Goal: Check status: Check status

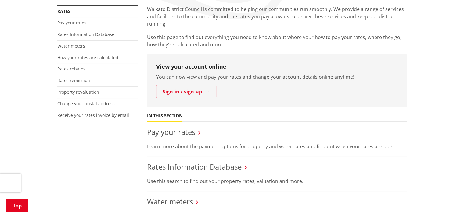
scroll to position [173, 0]
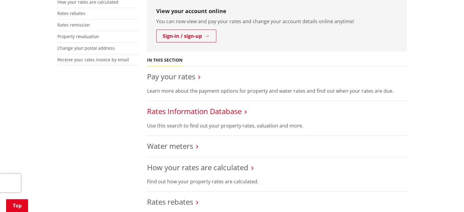
click at [183, 111] on link "Rates Information Database" at bounding box center [194, 111] width 94 height 10
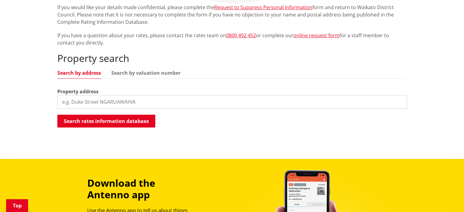
scroll to position [137, 0]
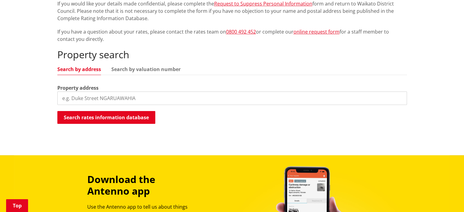
click at [141, 95] on input "search" at bounding box center [231, 97] width 349 height 13
type input "o"
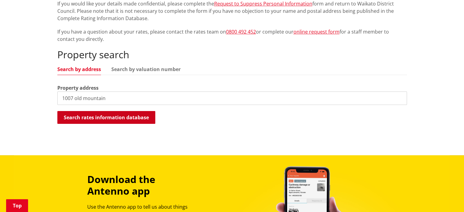
type input "1007 old mountain"
click at [127, 118] on button "Search rates information database" at bounding box center [106, 117] width 98 height 13
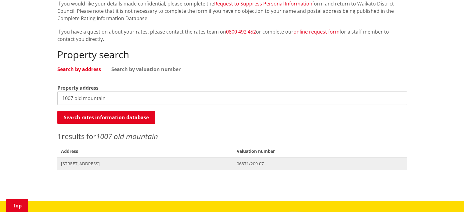
click at [290, 162] on span "06371/209.07" at bounding box center [320, 164] width 166 height 6
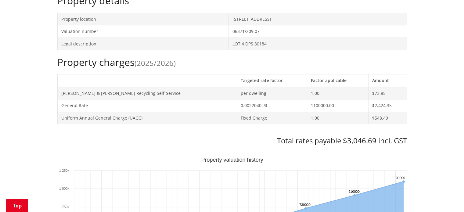
scroll to position [396, 0]
